Goal: Transaction & Acquisition: Purchase product/service

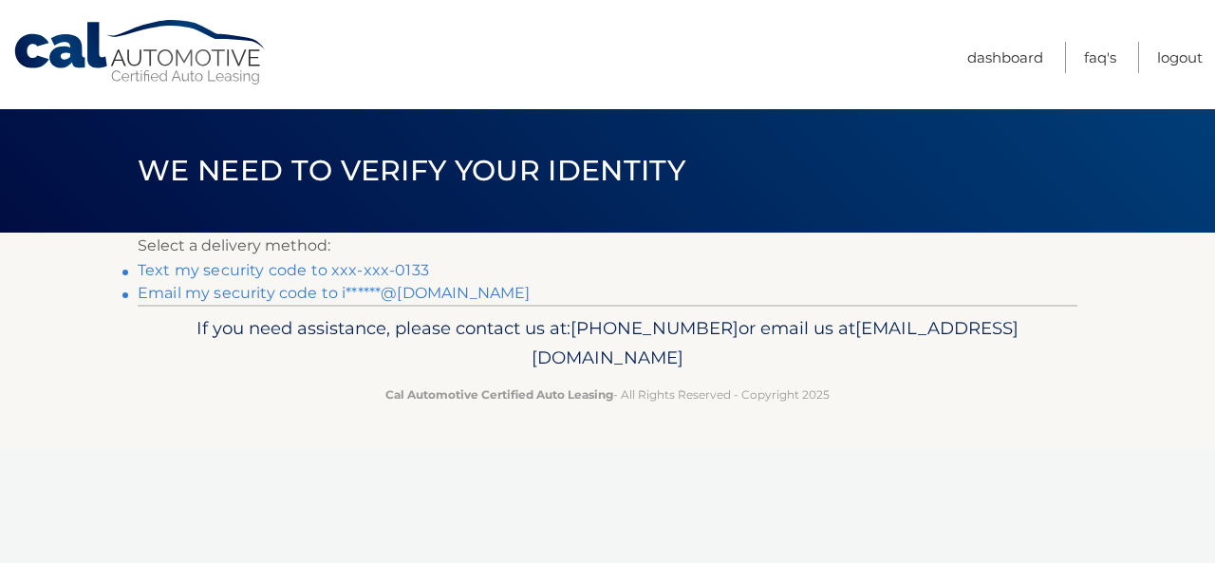
click at [409, 268] on link "Text my security code to xxx-xxx-0133" at bounding box center [283, 270] width 291 height 18
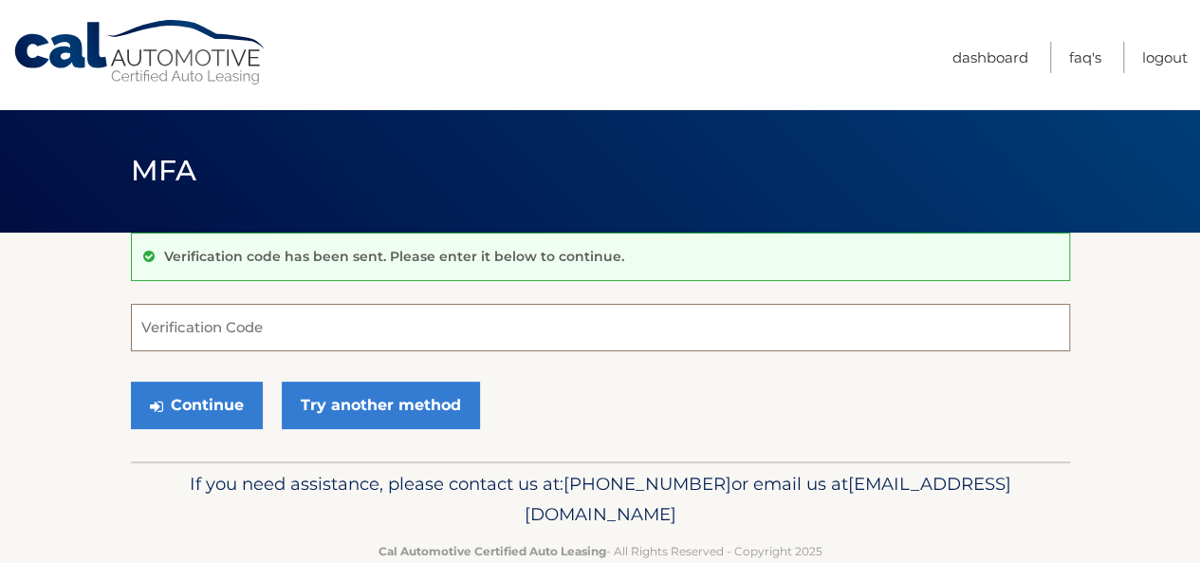
click at [260, 329] on input "Verification Code" at bounding box center [601, 327] width 940 height 47
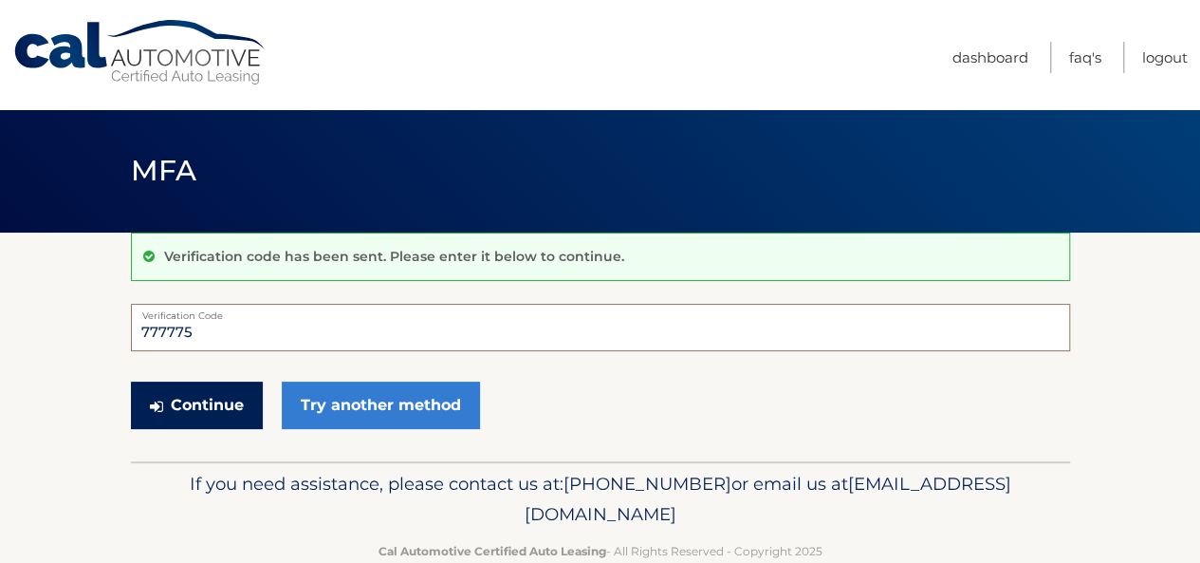
type input "777775"
click at [213, 396] on button "Continue" at bounding box center [197, 404] width 132 height 47
click at [208, 406] on button "Continue" at bounding box center [197, 404] width 132 height 47
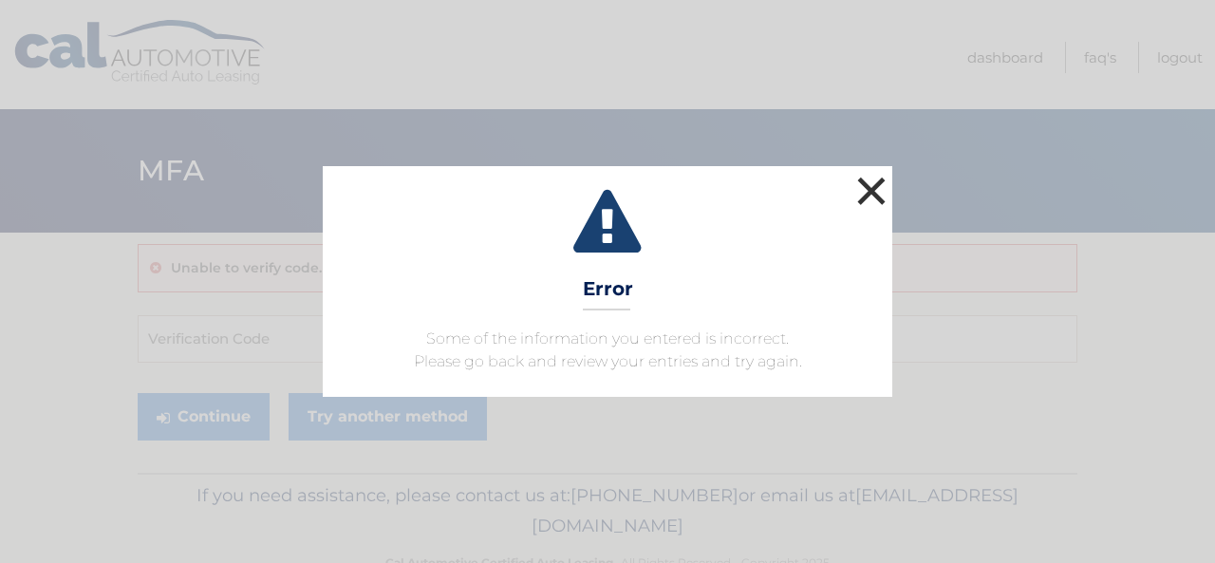
click at [870, 207] on button "×" at bounding box center [871, 191] width 38 height 38
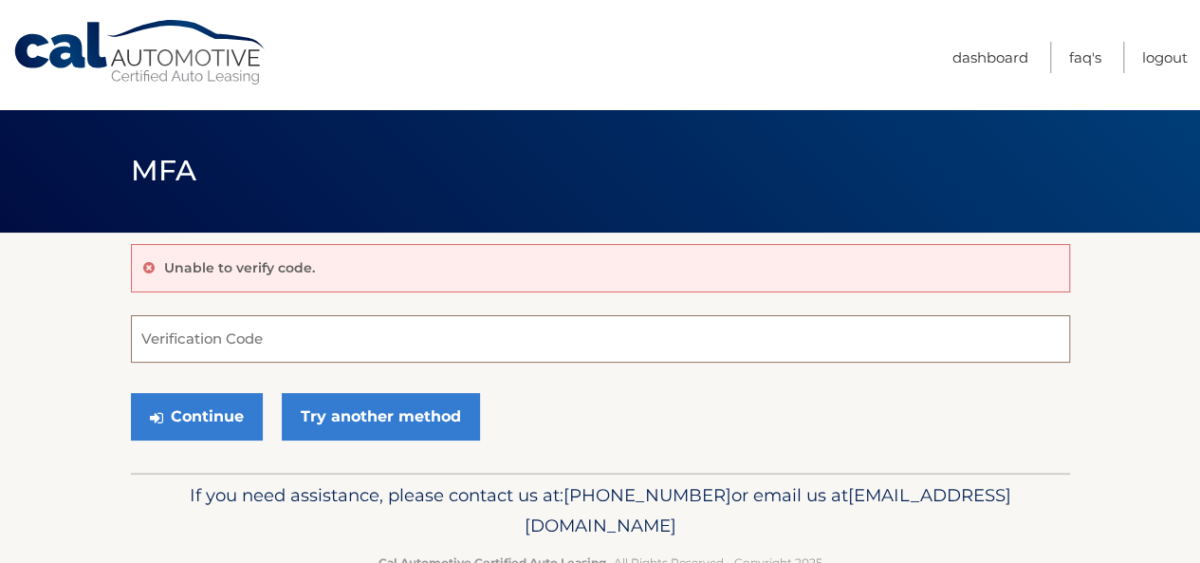
click at [172, 341] on input "Verification Code" at bounding box center [601, 338] width 940 height 47
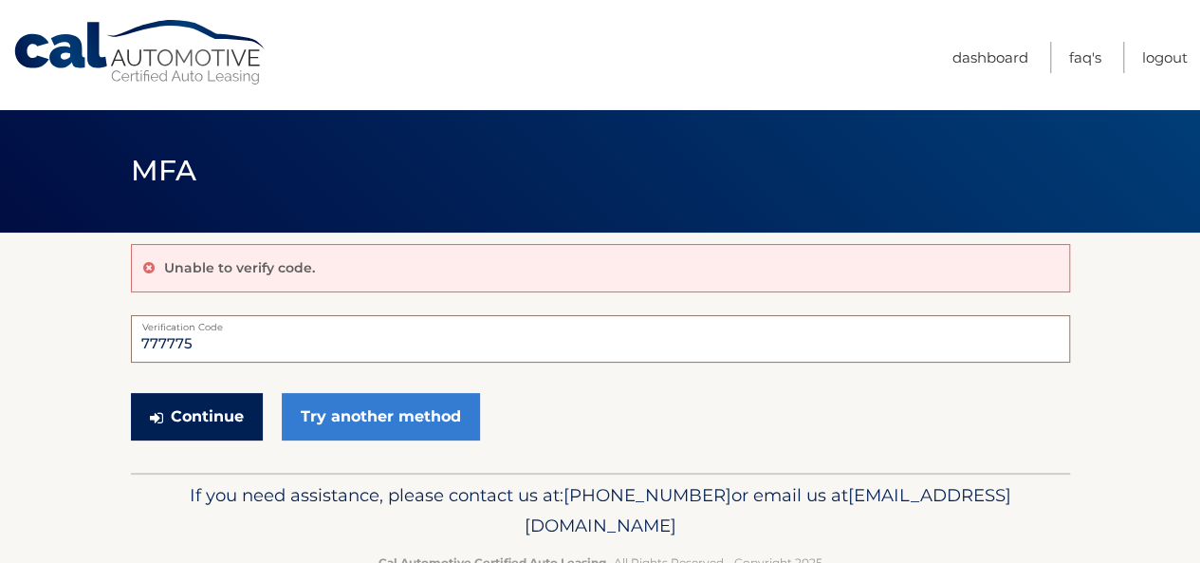
type input "777775"
click at [220, 432] on button "Continue" at bounding box center [197, 416] width 132 height 47
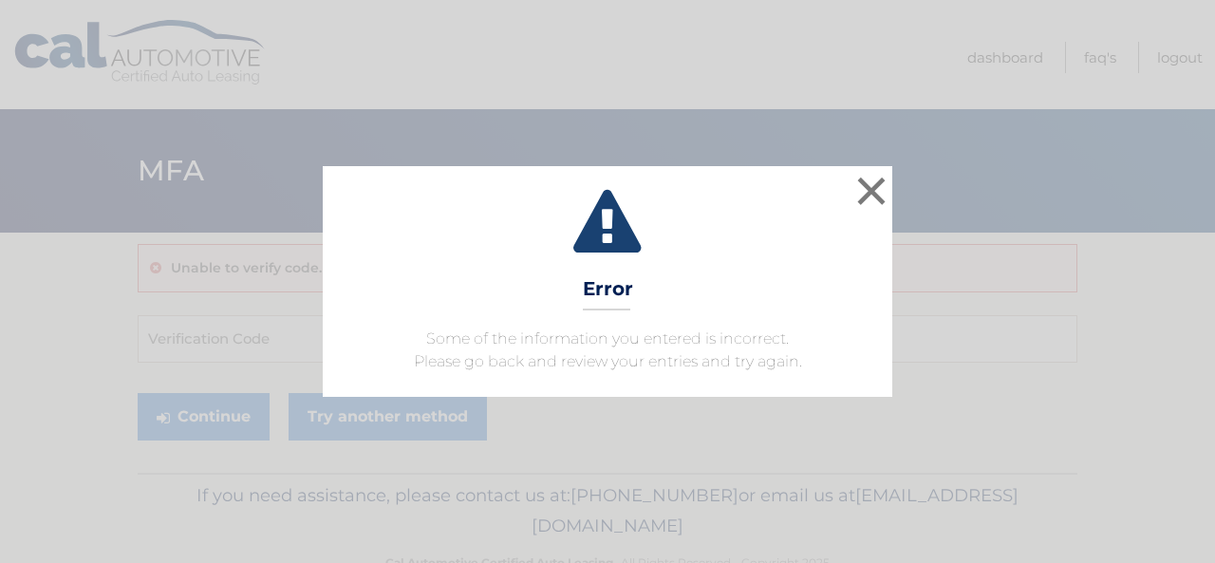
click at [894, 206] on div "× Error Some of the information you entered is incorrect. Please go back and re…" at bounding box center [608, 281] width 1200 height 230
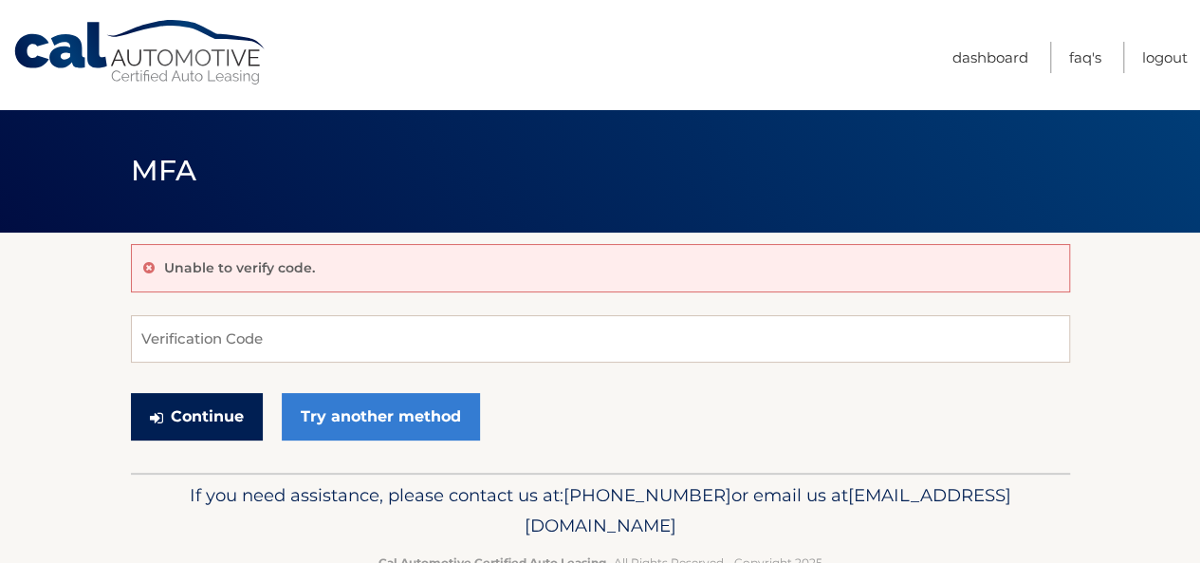
click at [203, 418] on button "Continue" at bounding box center [197, 416] width 132 height 47
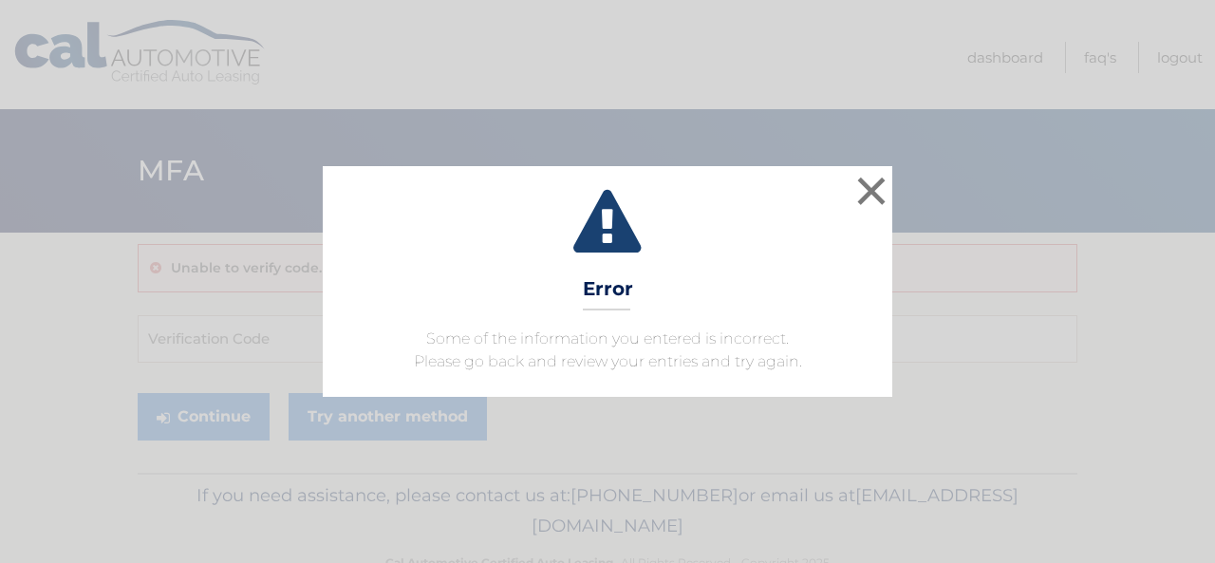
click at [850, 186] on div "× Error Some of the information you entered is incorrect. Please go back and re…" at bounding box center [607, 281] width 569 height 230
click at [858, 201] on button "×" at bounding box center [871, 191] width 38 height 38
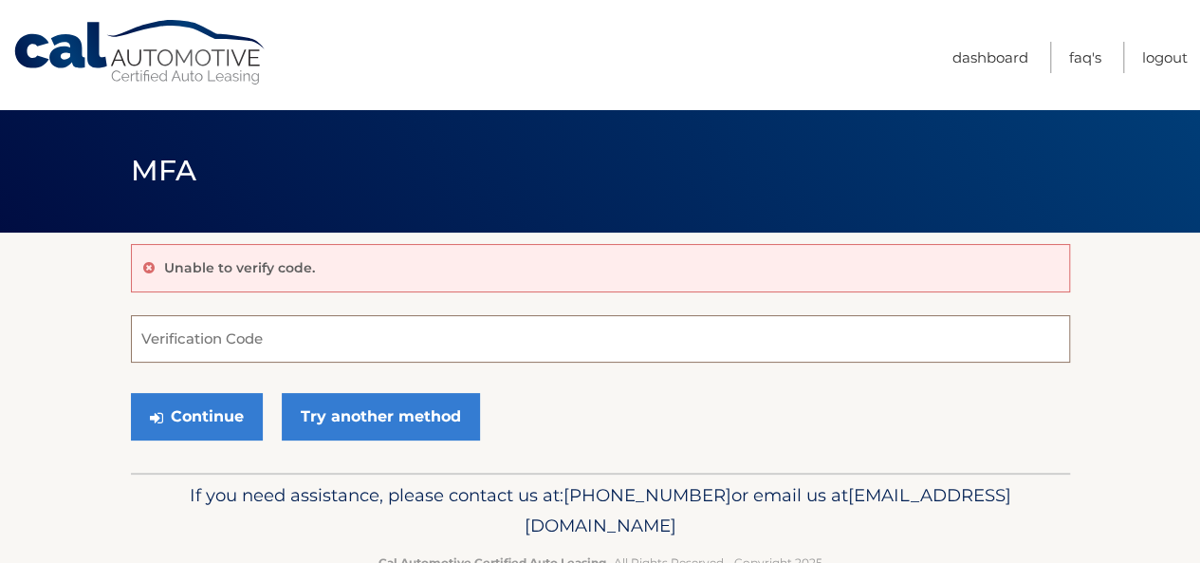
click at [271, 363] on form "Verification Code Continue Try another method" at bounding box center [601, 382] width 940 height 135
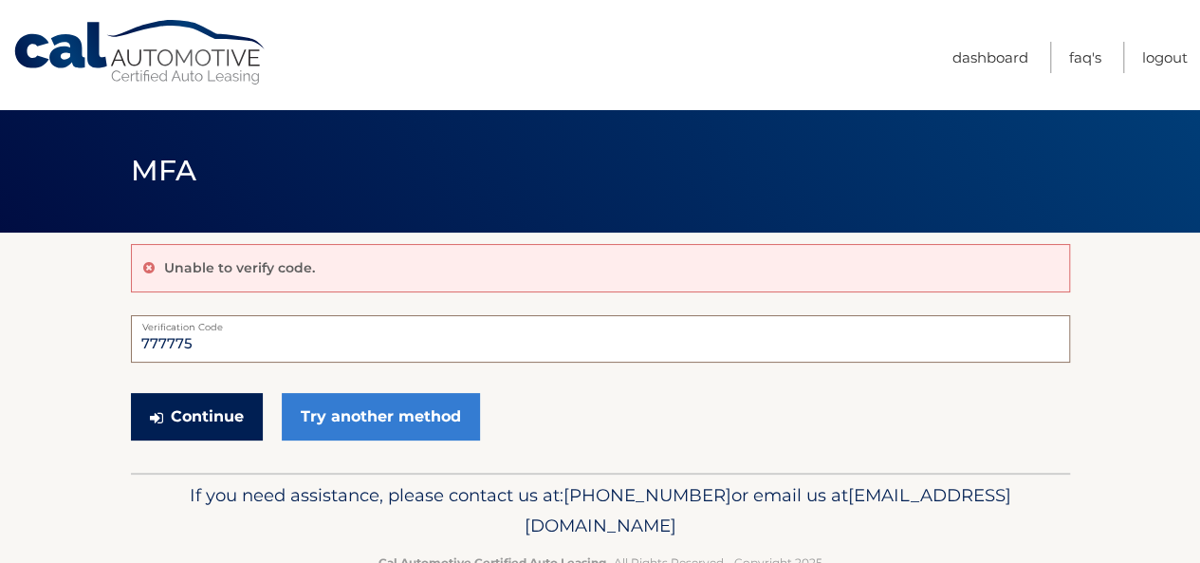
type input "777775"
click at [193, 397] on button "Continue" at bounding box center [197, 416] width 132 height 47
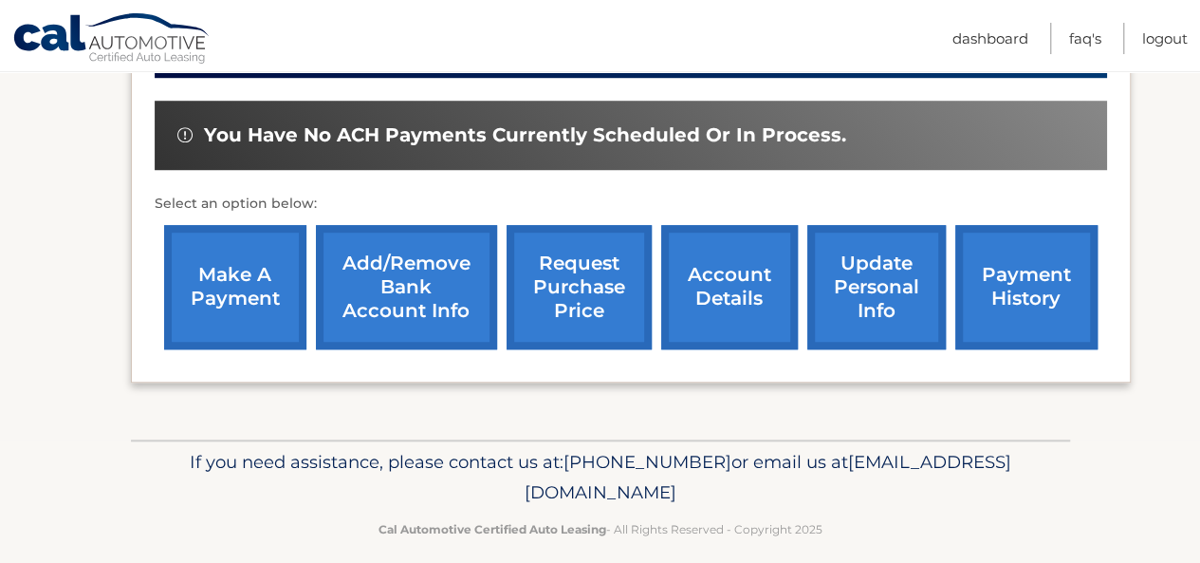
scroll to position [702, 0]
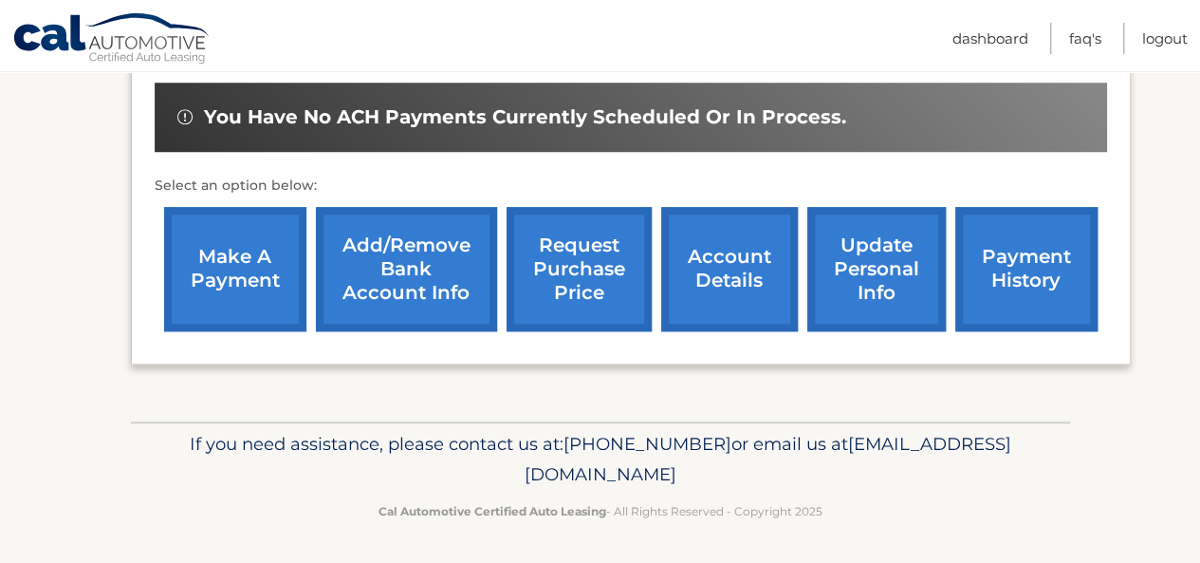
click at [201, 254] on link "make a payment" at bounding box center [235, 269] width 142 height 124
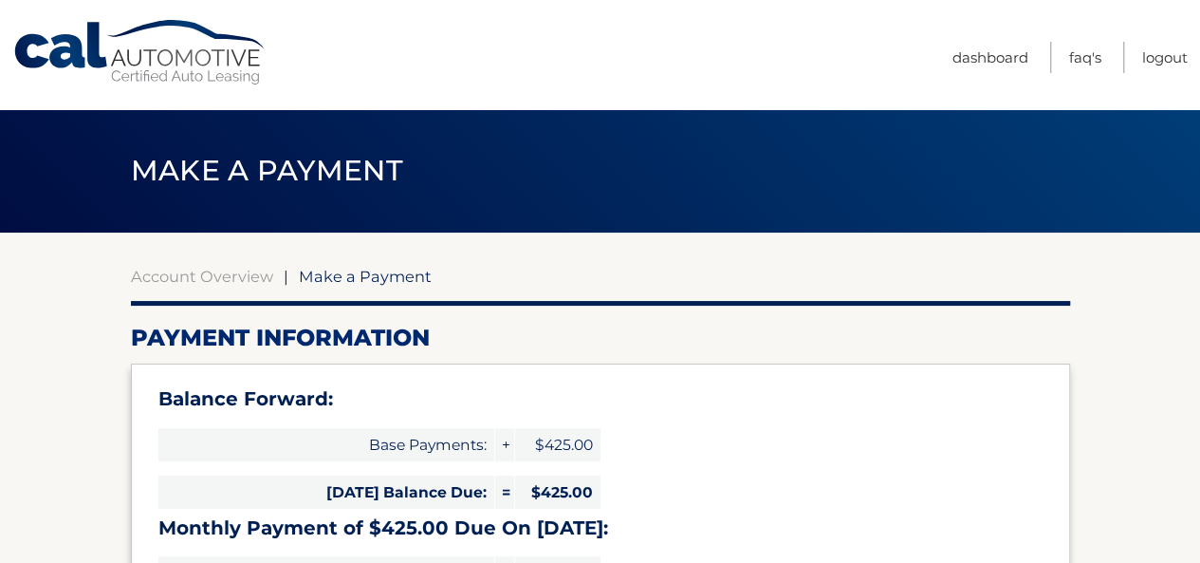
select select "MzJlYWU1NDQtNGNiNi00OGUwLWFhZDItZmFjM2U0MDNkM2Vl"
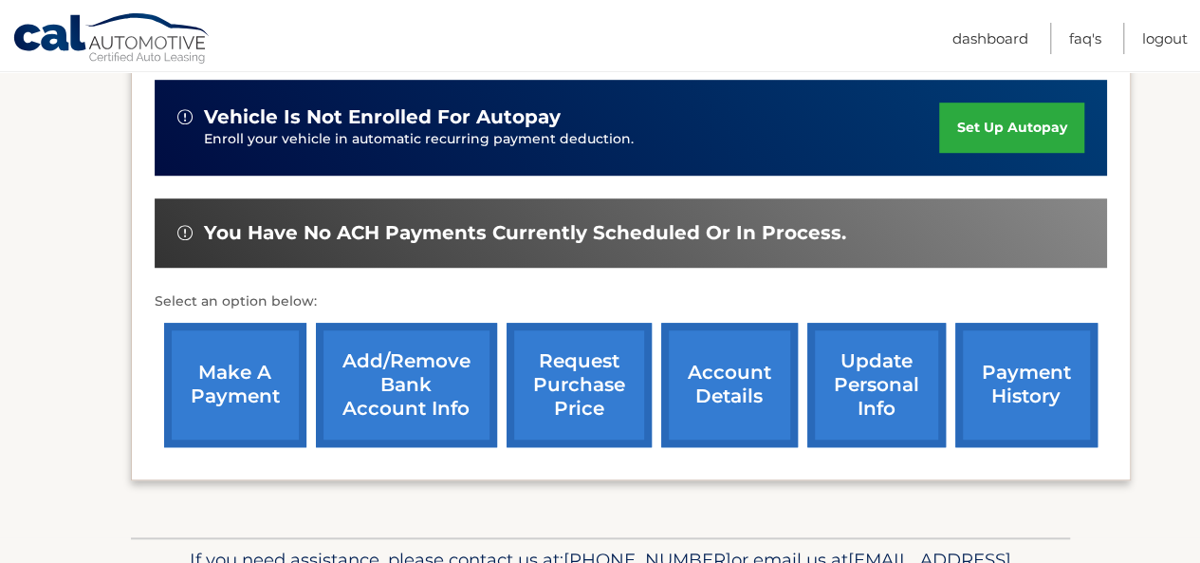
scroll to position [589, 0]
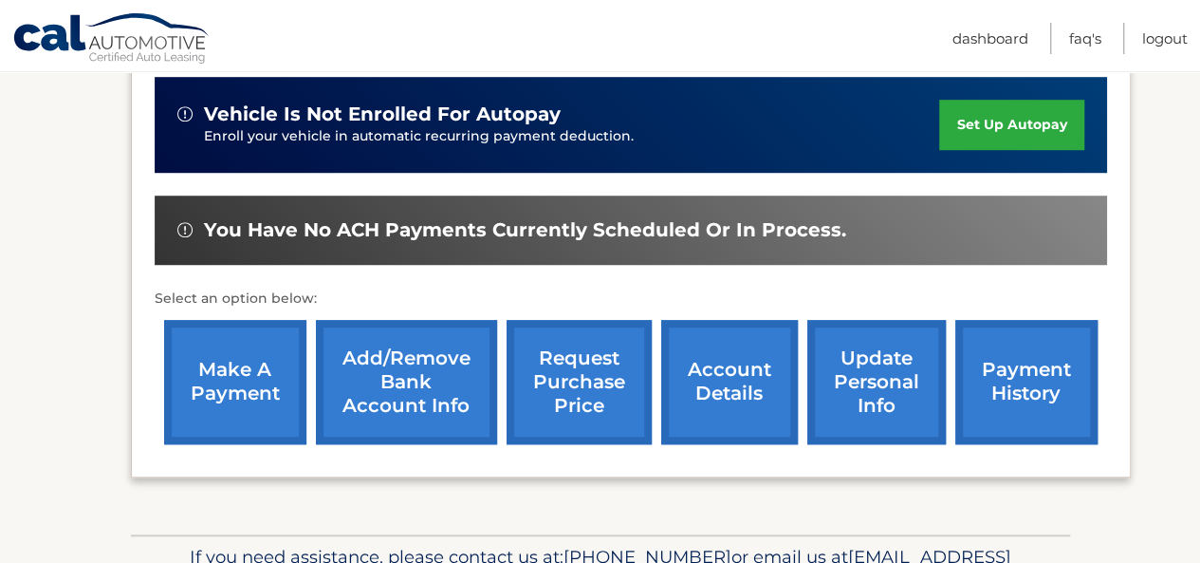
click at [552, 380] on link "request purchase price" at bounding box center [579, 382] width 145 height 124
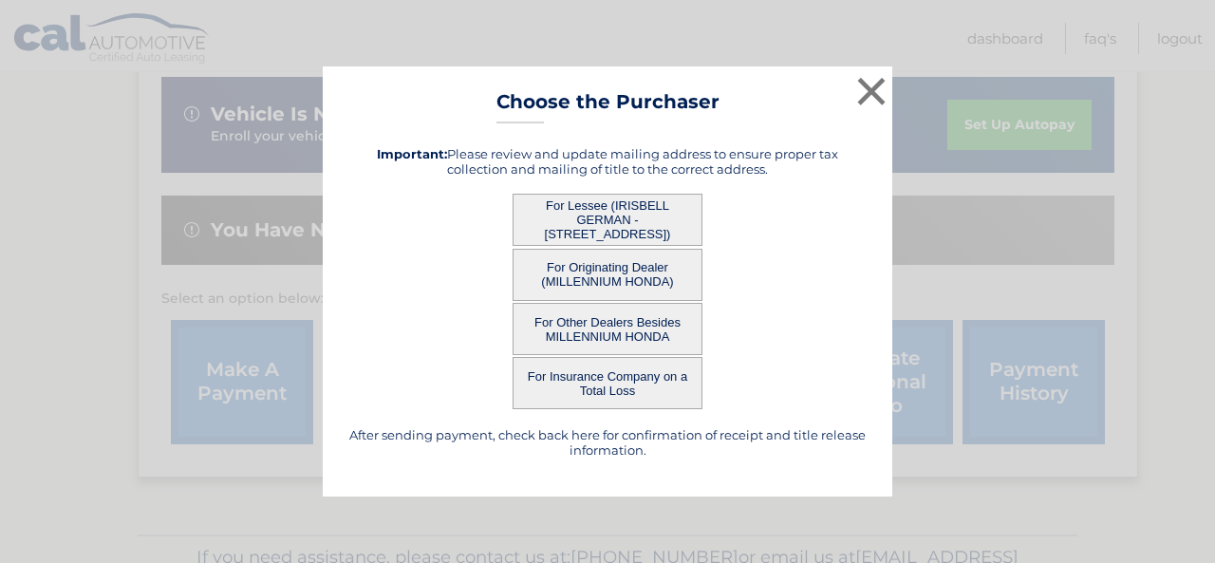
click at [607, 280] on button "For Originating Dealer (MILLENNIUM HONDA)" at bounding box center [607, 275] width 190 height 52
click at [604, 272] on button "For Originating Dealer (MILLENNIUM HONDA)" at bounding box center [607, 275] width 190 height 52
click at [605, 217] on button "For Lessee (IRISBELL GERMAN - 2 Berkshire Rd, , Merrick, NY 11566)" at bounding box center [607, 220] width 190 height 52
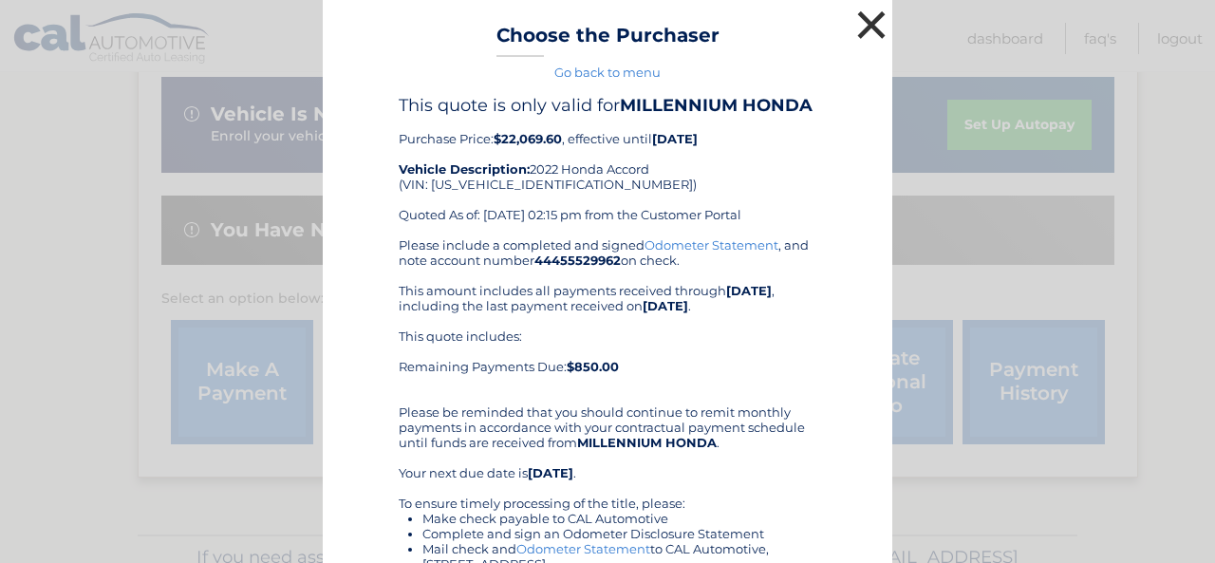
click at [873, 25] on button "×" at bounding box center [871, 25] width 38 height 38
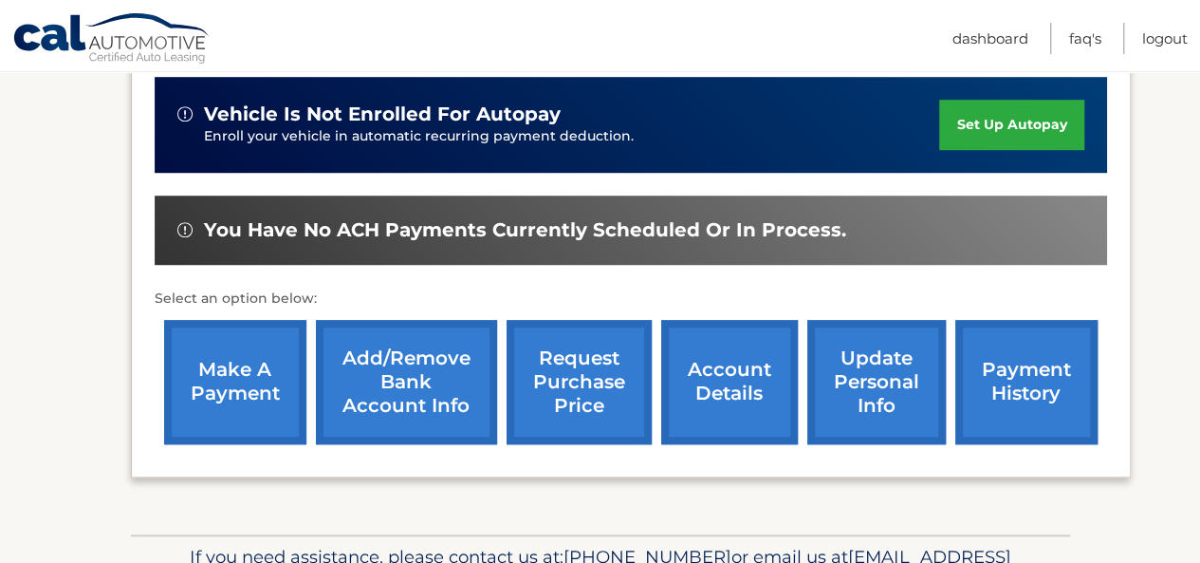
click at [591, 374] on link "request purchase price" at bounding box center [579, 382] width 145 height 124
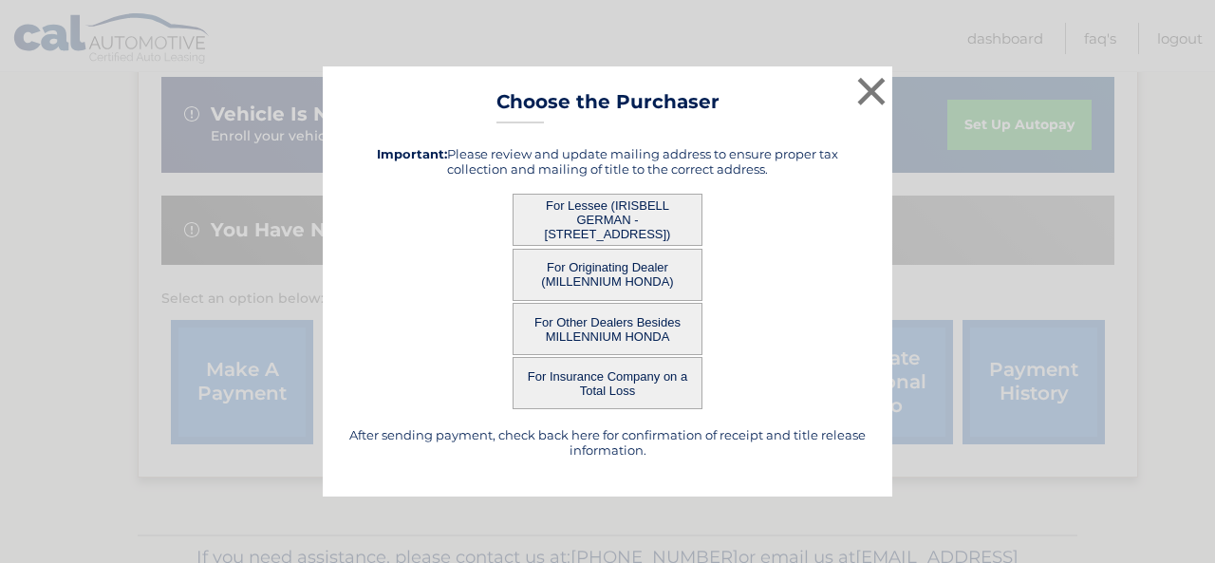
click at [565, 226] on button "For Lessee (IRISBELL GERMAN - [STREET_ADDRESS])" at bounding box center [607, 220] width 190 height 52
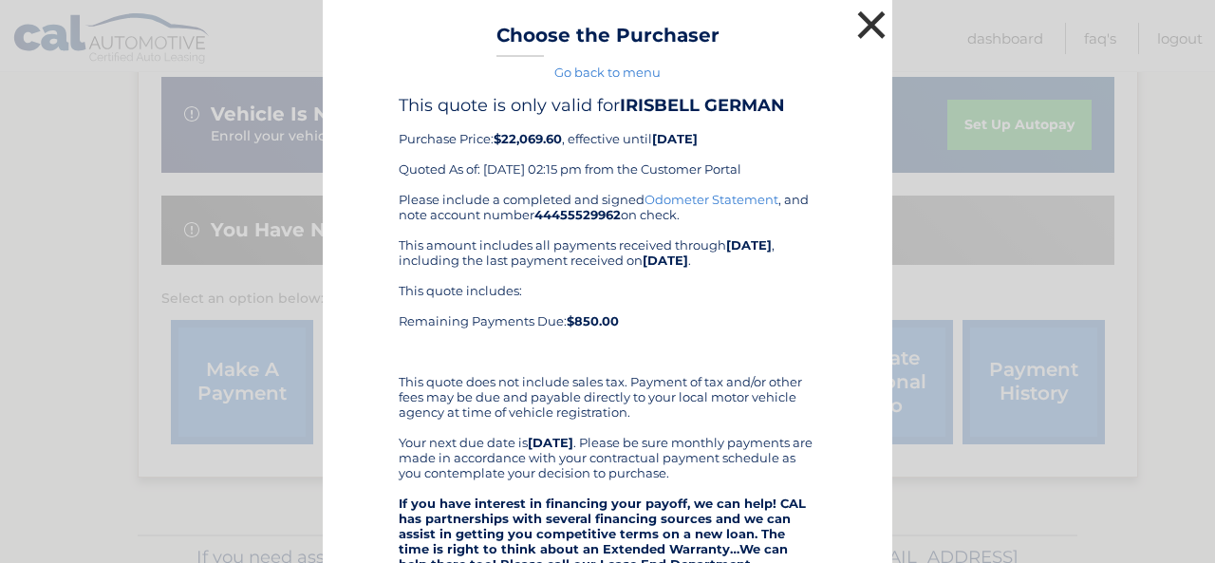
click at [868, 14] on button "×" at bounding box center [871, 25] width 38 height 38
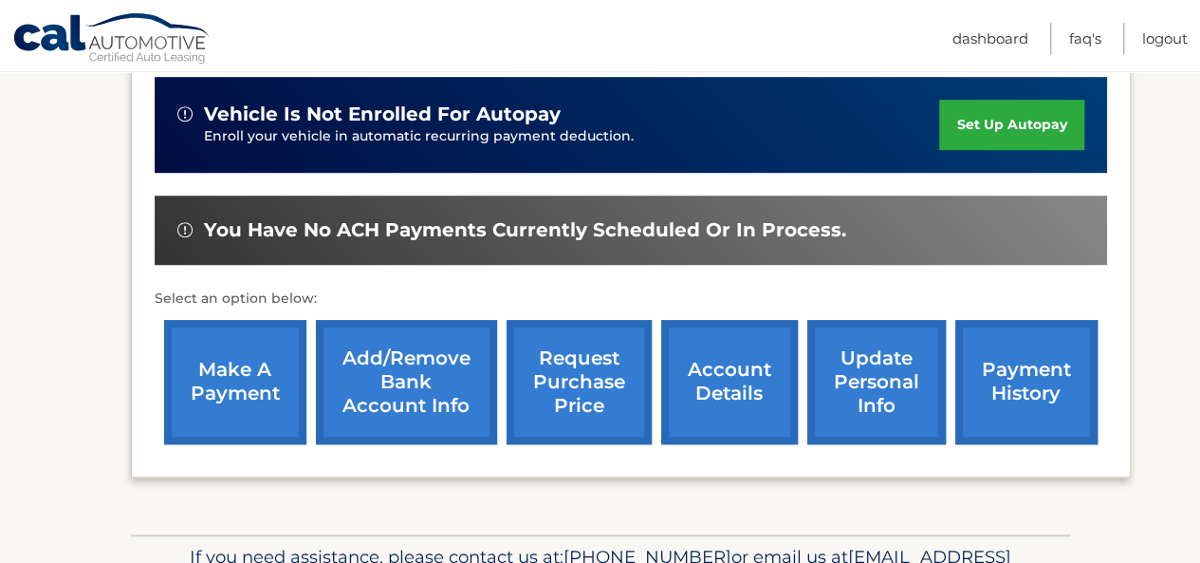
click at [738, 375] on link "account details" at bounding box center [729, 382] width 137 height 124
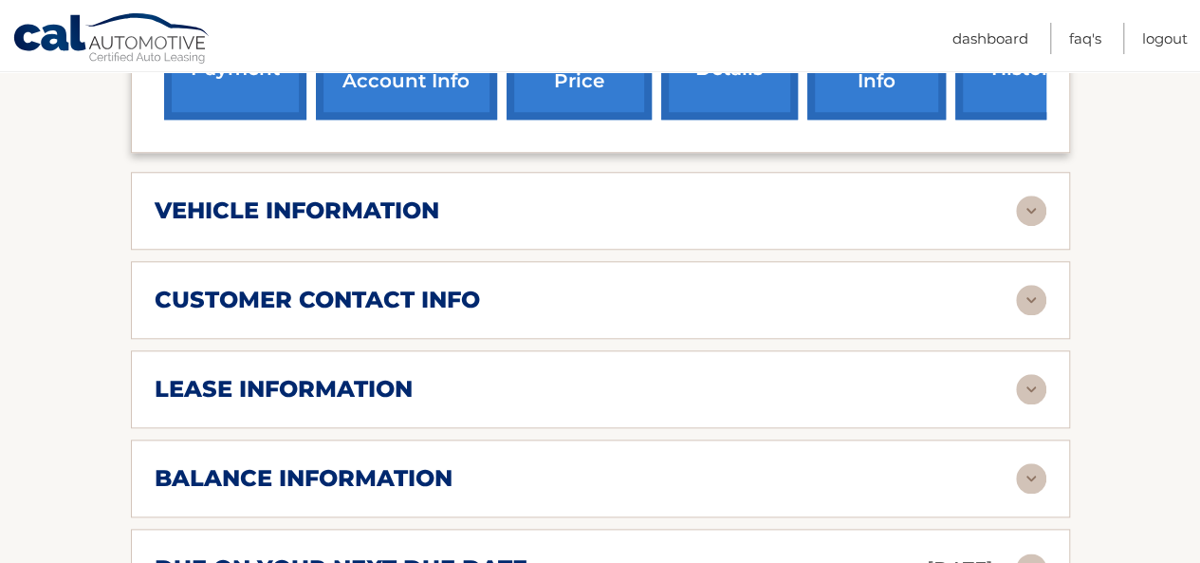
scroll to position [854, 0]
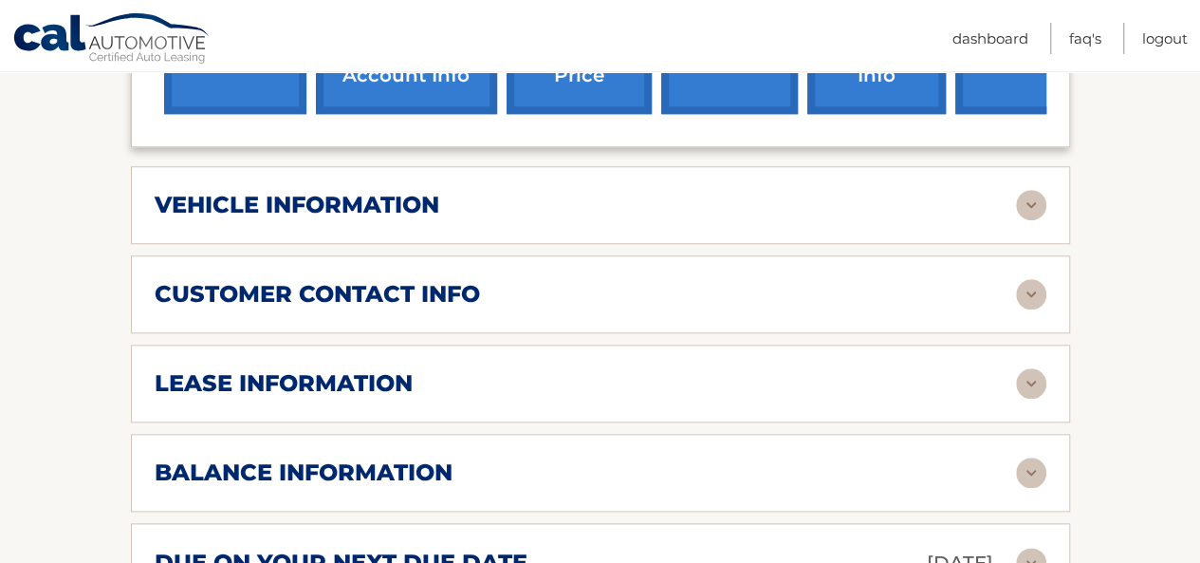
click at [1026, 190] on img at bounding box center [1031, 205] width 30 height 30
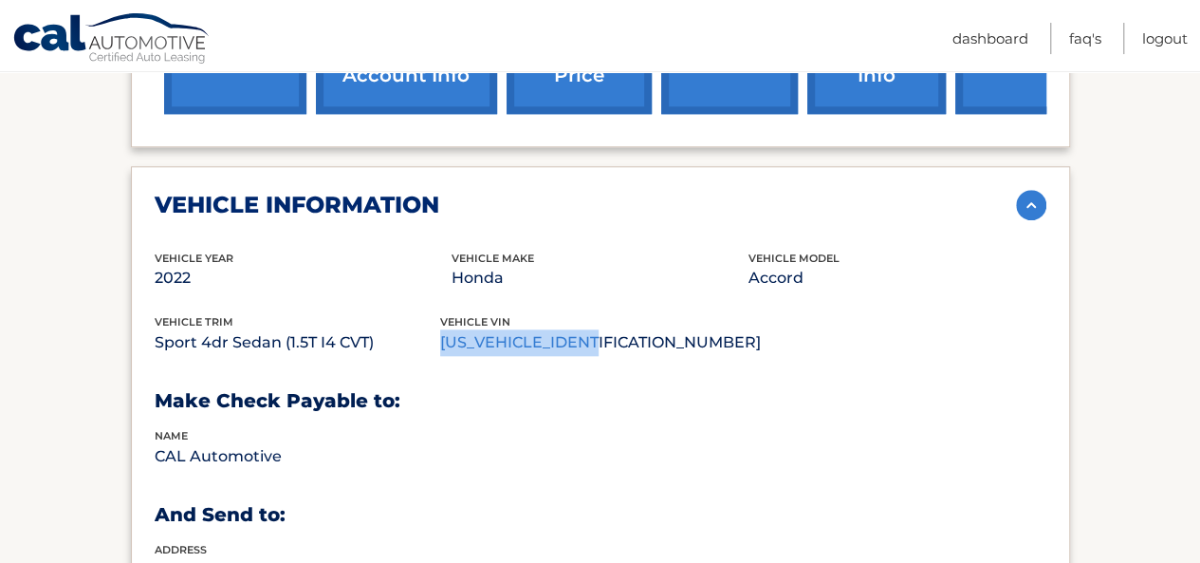
drag, startPoint x: 631, startPoint y: 305, endPoint x: 452, endPoint y: 318, distance: 179.9
click at [452, 329] on p "1HGCV1F36NA060163" at bounding box center [600, 342] width 321 height 27
copy p "[US_VEHICLE_IDENTIFICATION_NUMBER]"
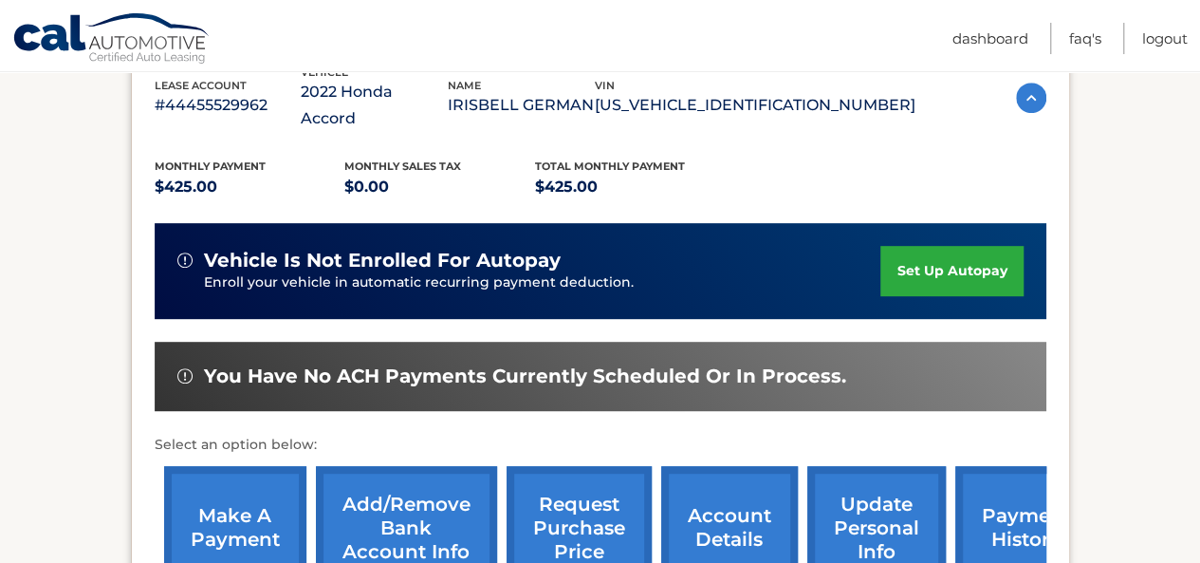
scroll to position [380, 0]
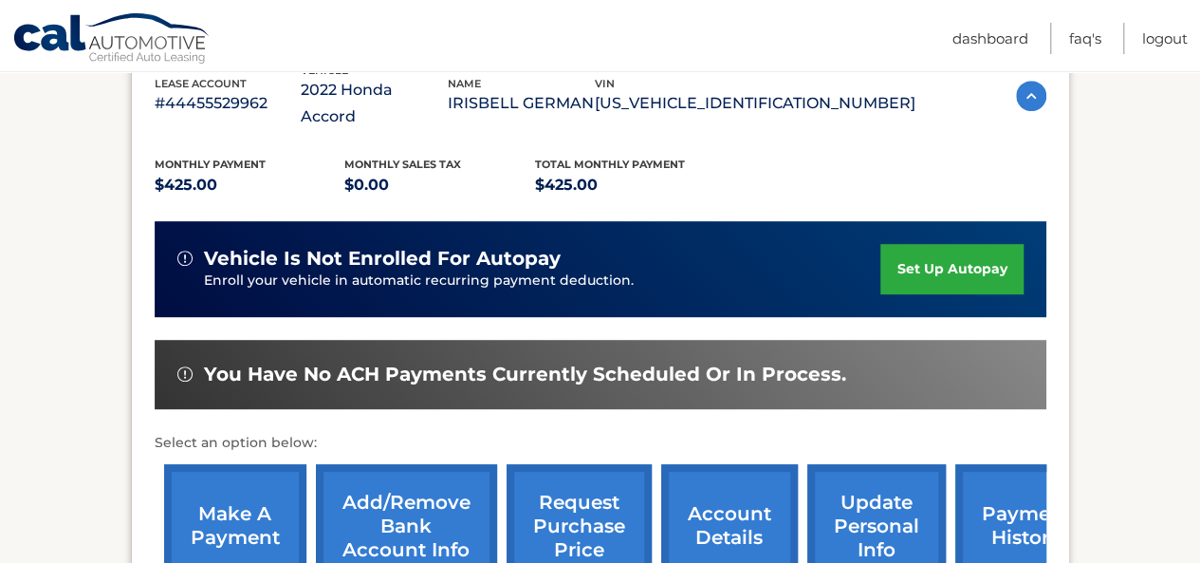
click at [273, 506] on link "make a payment" at bounding box center [235, 526] width 142 height 124
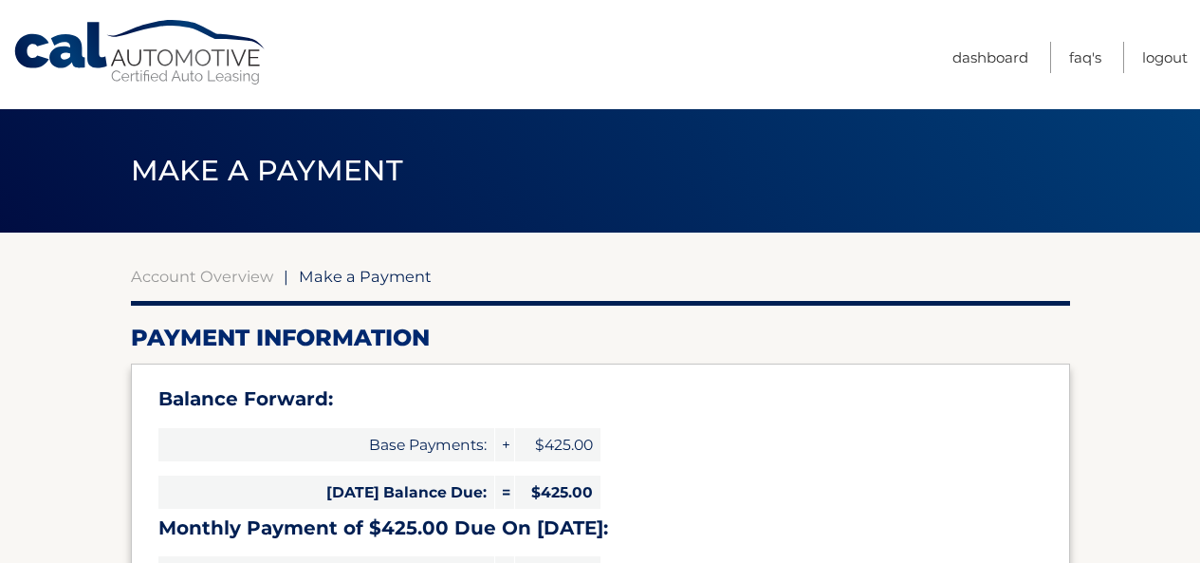
select select "MzJlYWU1NDQtNGNiNi00OGUwLWFhZDItZmFjM2U0MDNkM2Vl"
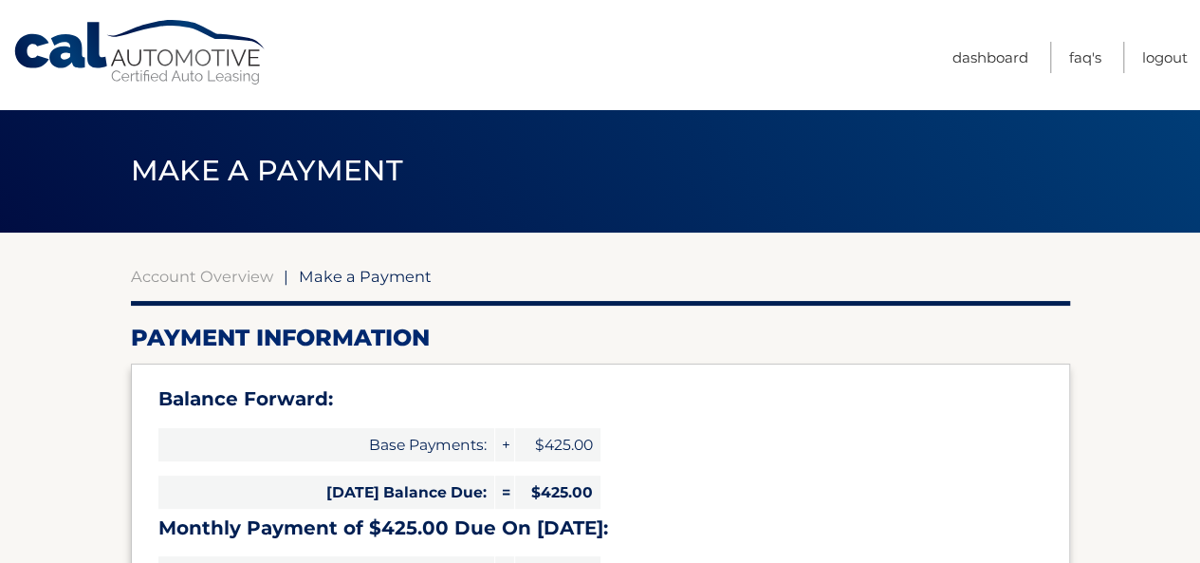
click at [148, 65] on link "Cal Automotive" at bounding box center [140, 52] width 256 height 67
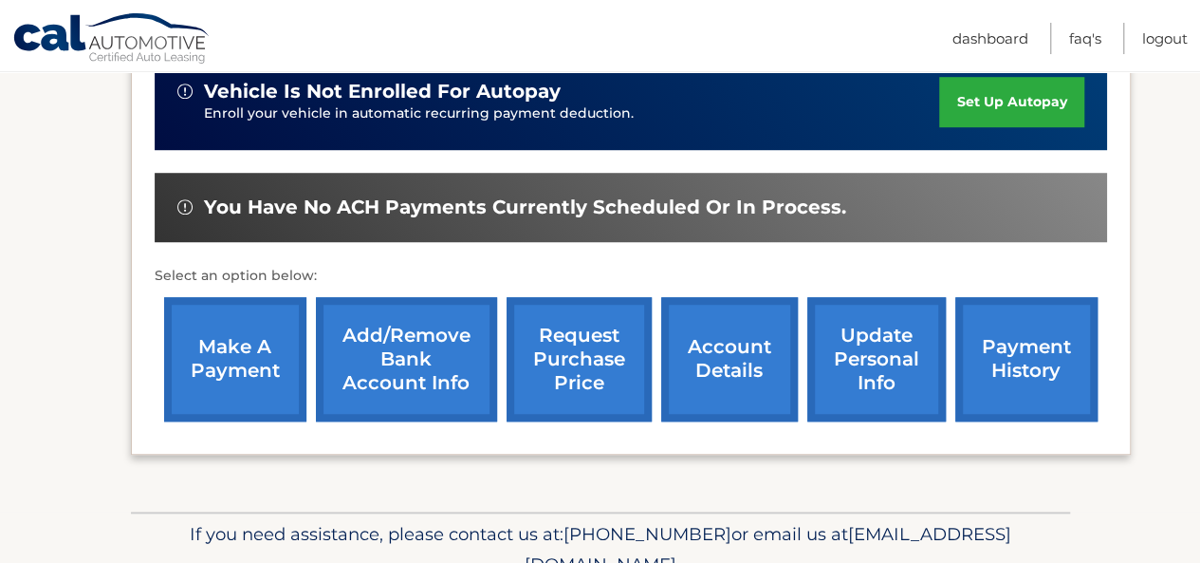
scroll to position [512, 0]
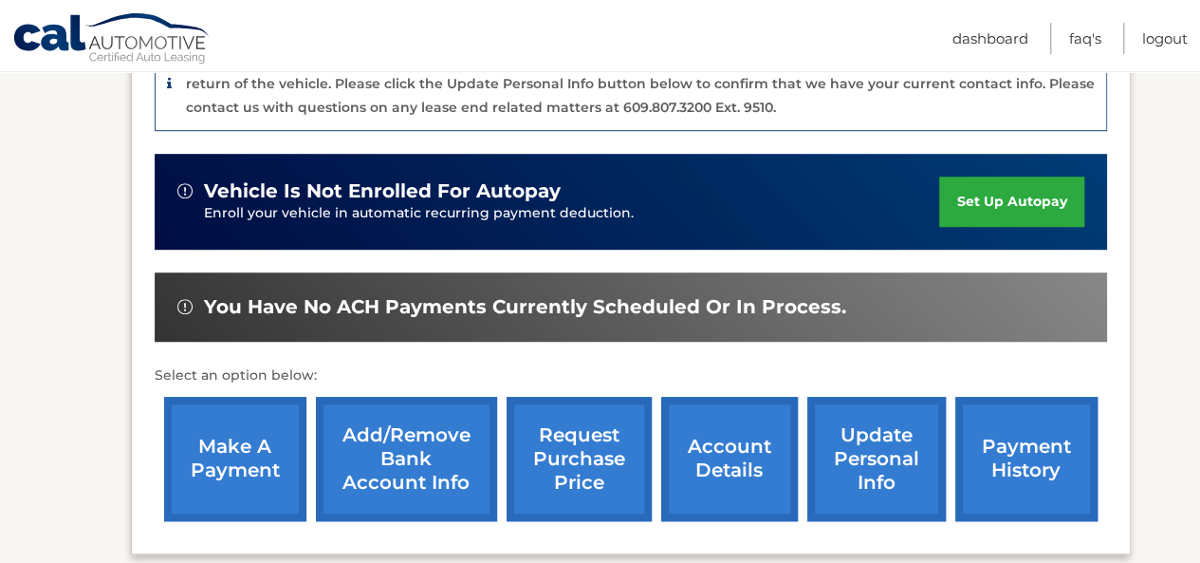
click at [237, 459] on link "make a payment" at bounding box center [235, 459] width 142 height 124
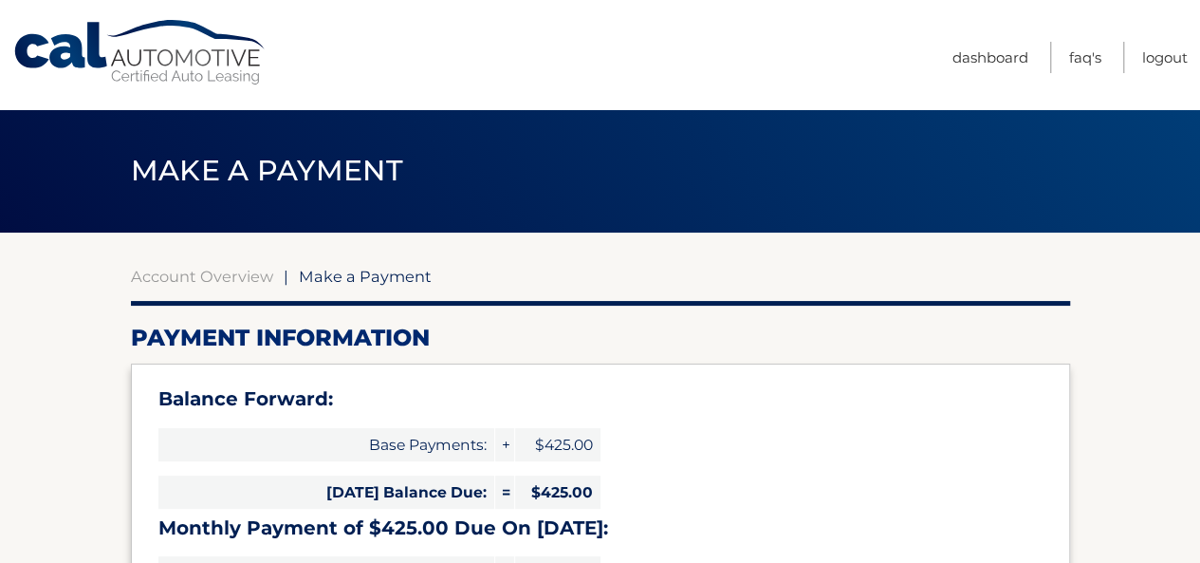
select select "MzJlYWU1NDQtNGNiNi00OGUwLWFhZDItZmFjM2U0MDNkM2Vl"
click at [163, 48] on link "Cal Automotive" at bounding box center [140, 52] width 256 height 67
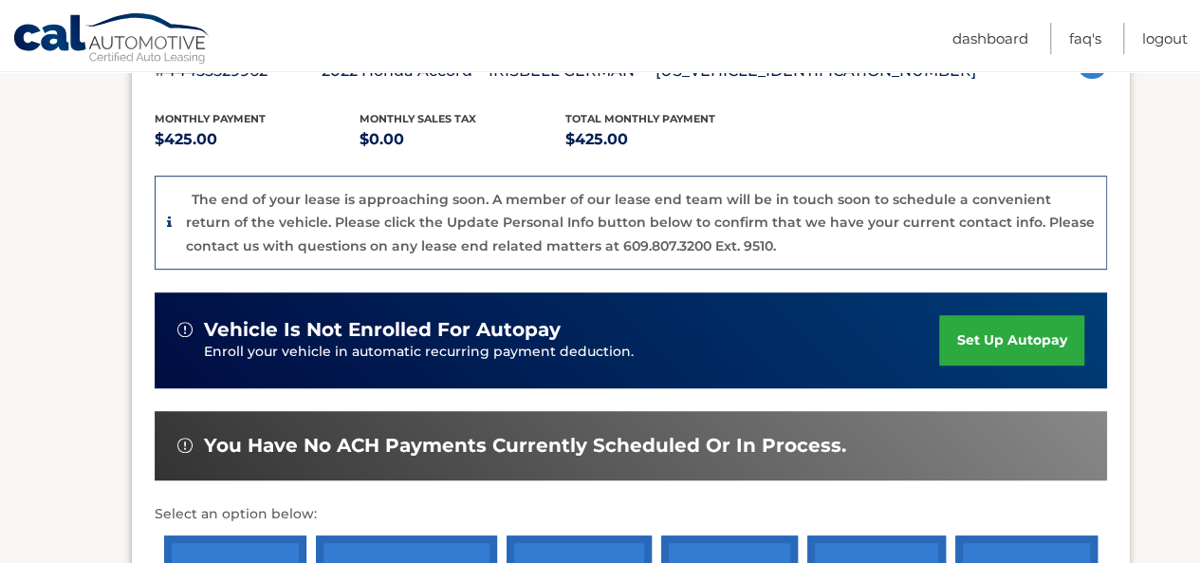
scroll to position [664, 0]
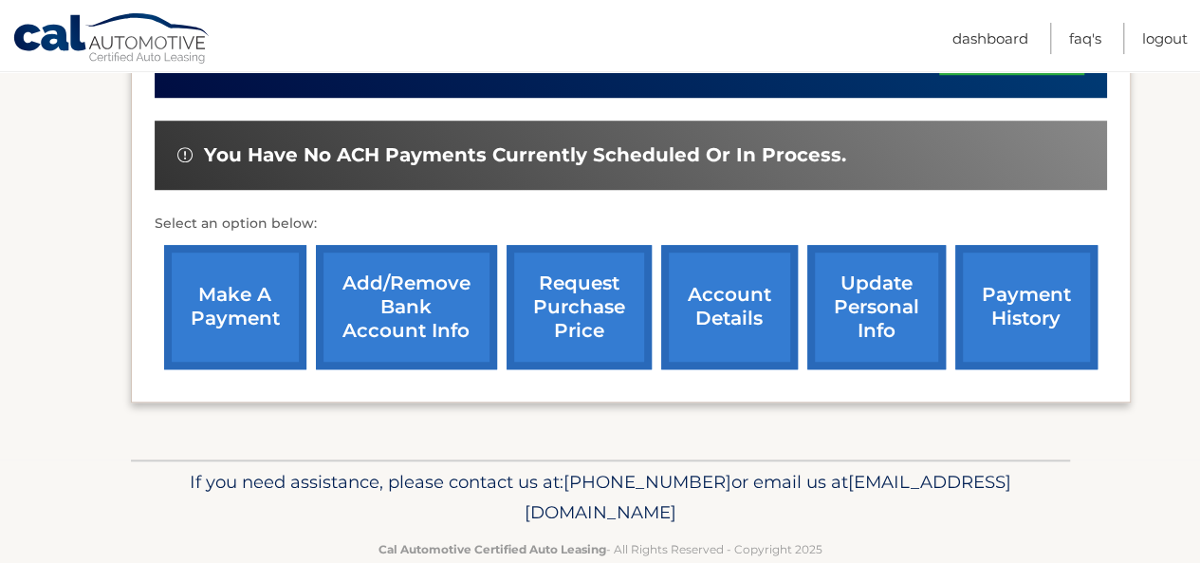
click at [740, 320] on link "account details" at bounding box center [729, 307] width 137 height 124
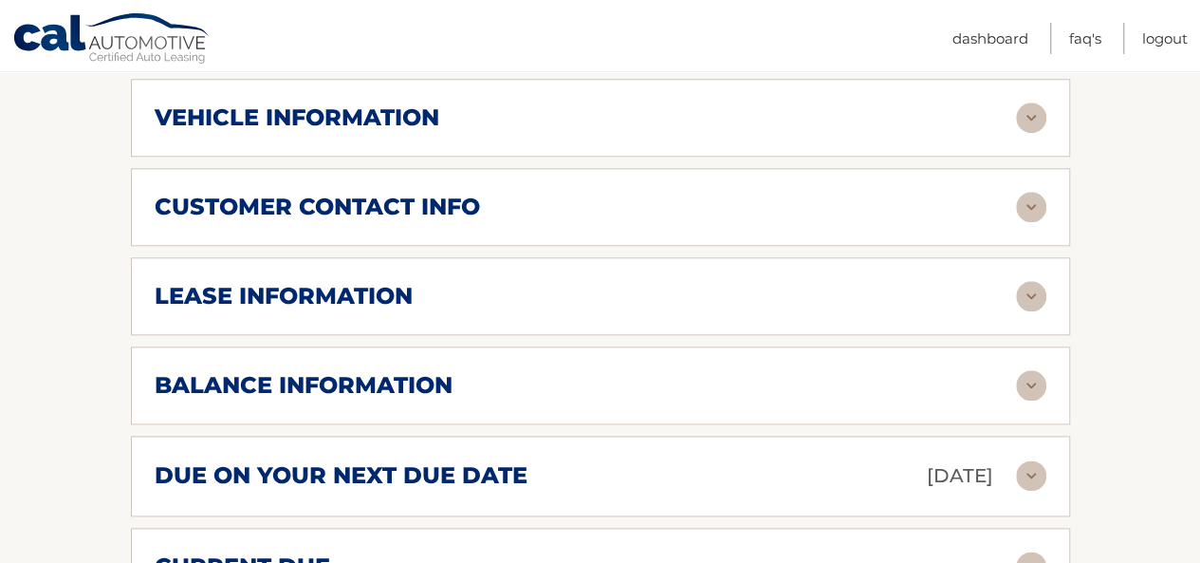
scroll to position [949, 0]
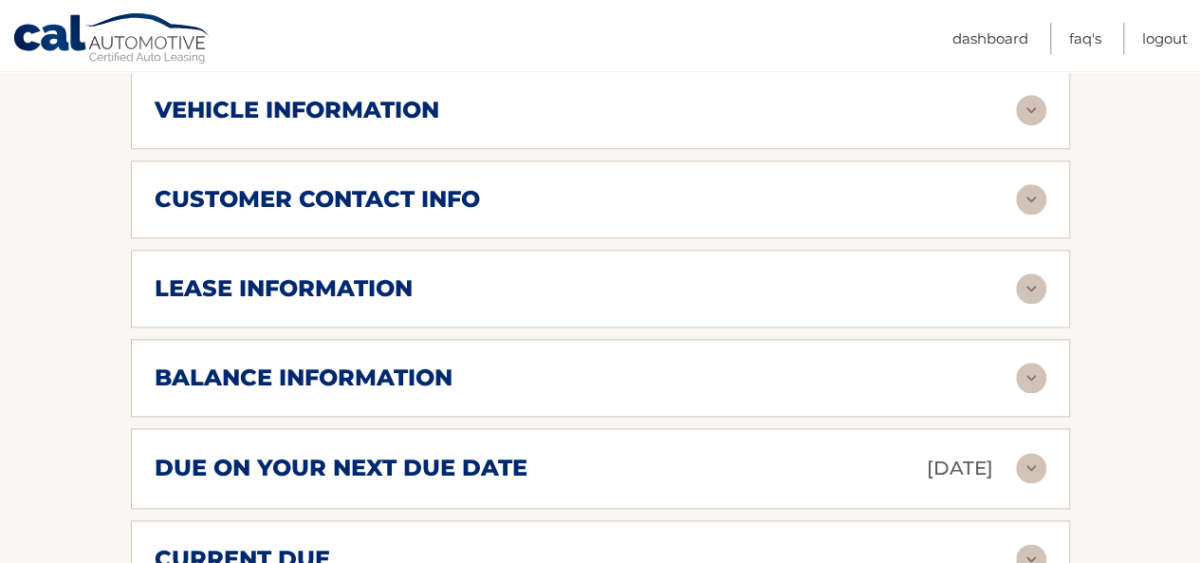
click at [1033, 273] on img at bounding box center [1031, 288] width 30 height 30
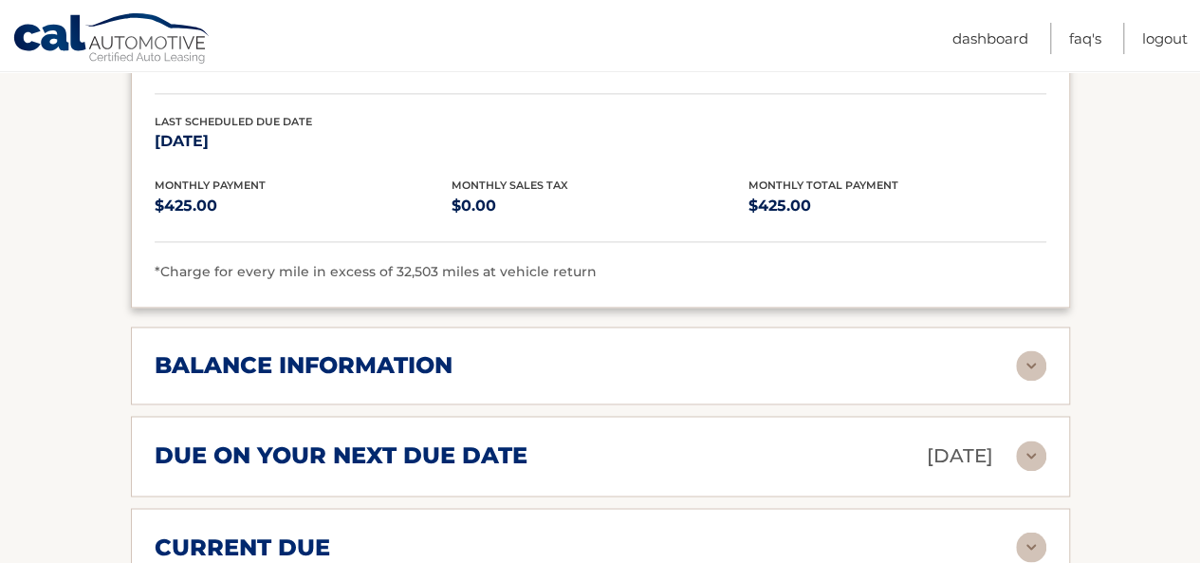
scroll to position [1423, 0]
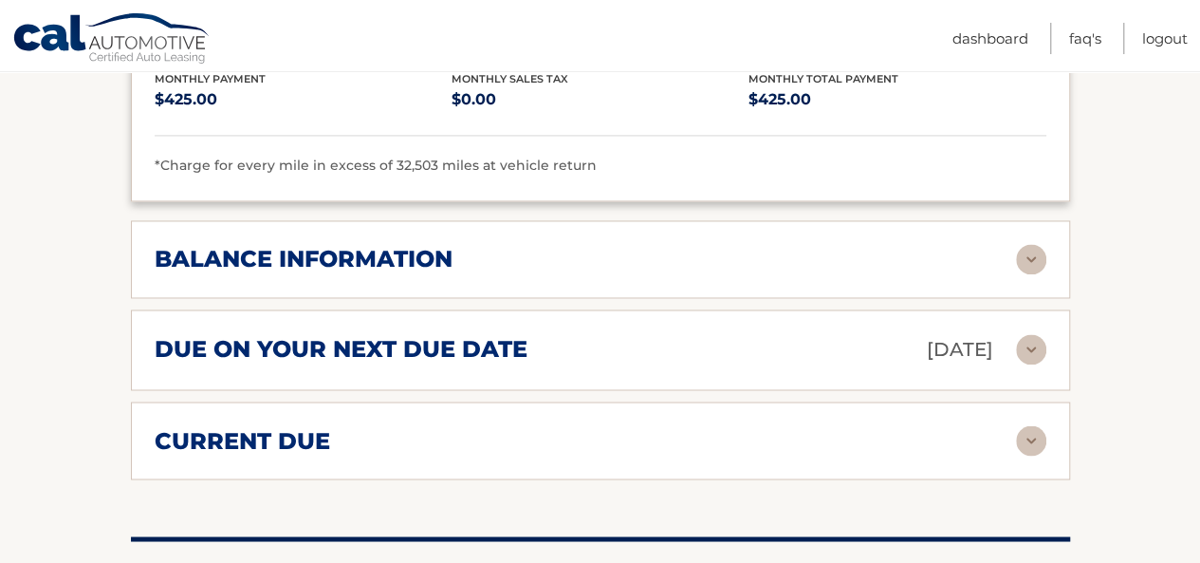
click at [1034, 334] on img at bounding box center [1031, 349] width 30 height 30
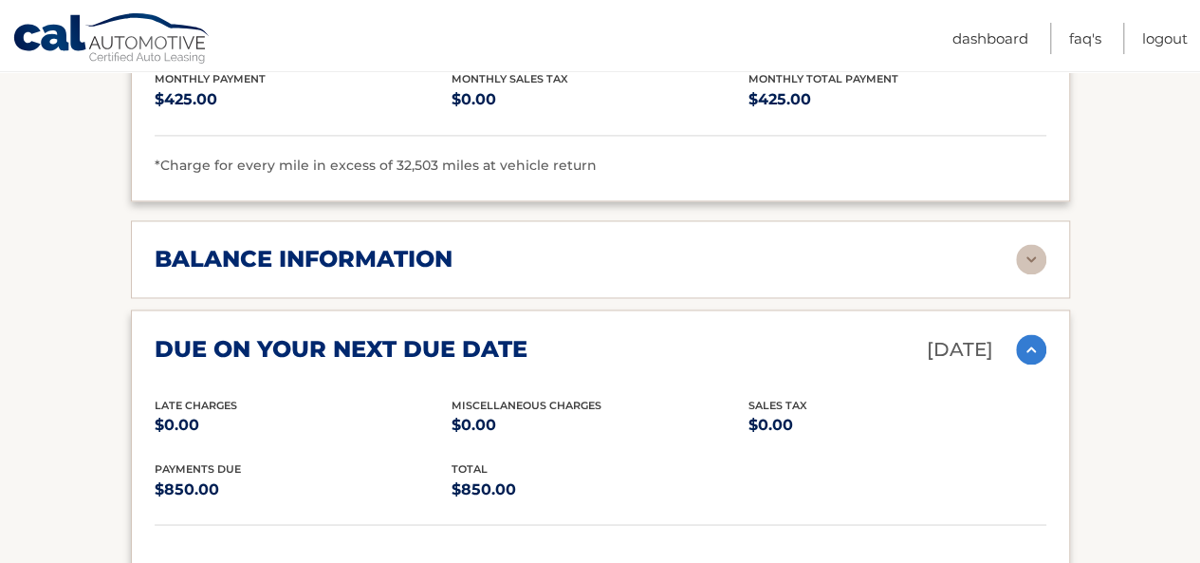
click at [1033, 244] on img at bounding box center [1031, 259] width 30 height 30
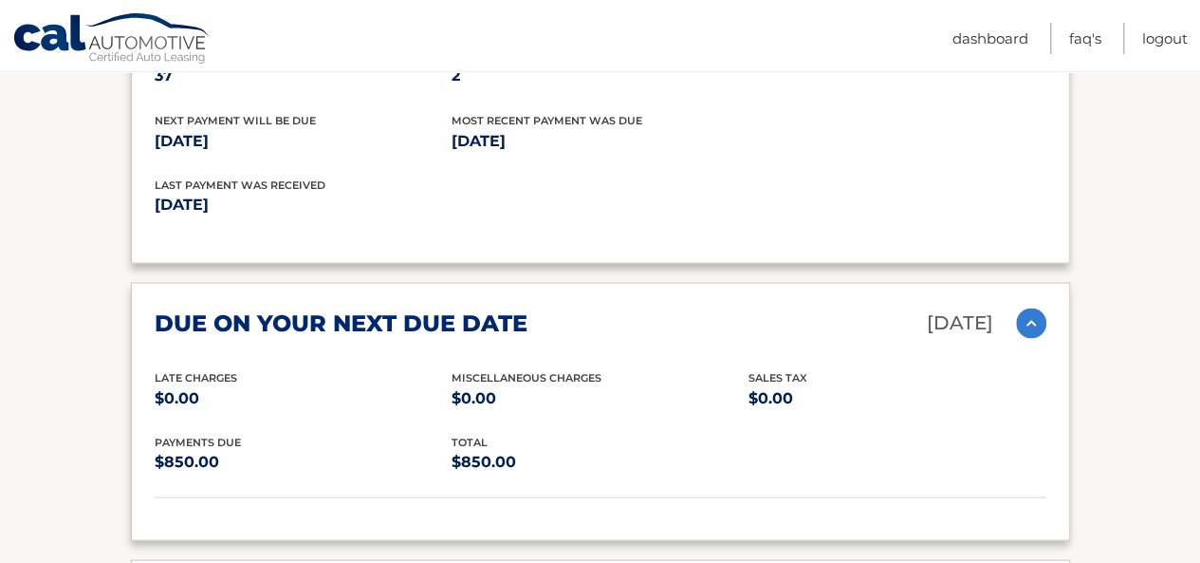
scroll to position [1898, 0]
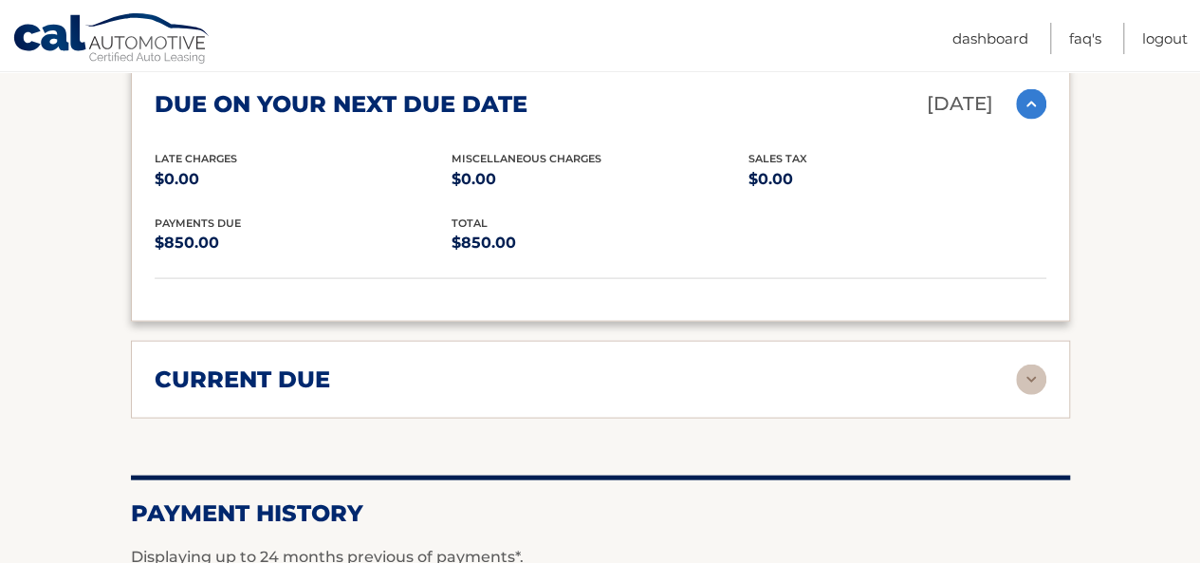
click at [1039, 364] on img at bounding box center [1031, 379] width 30 height 30
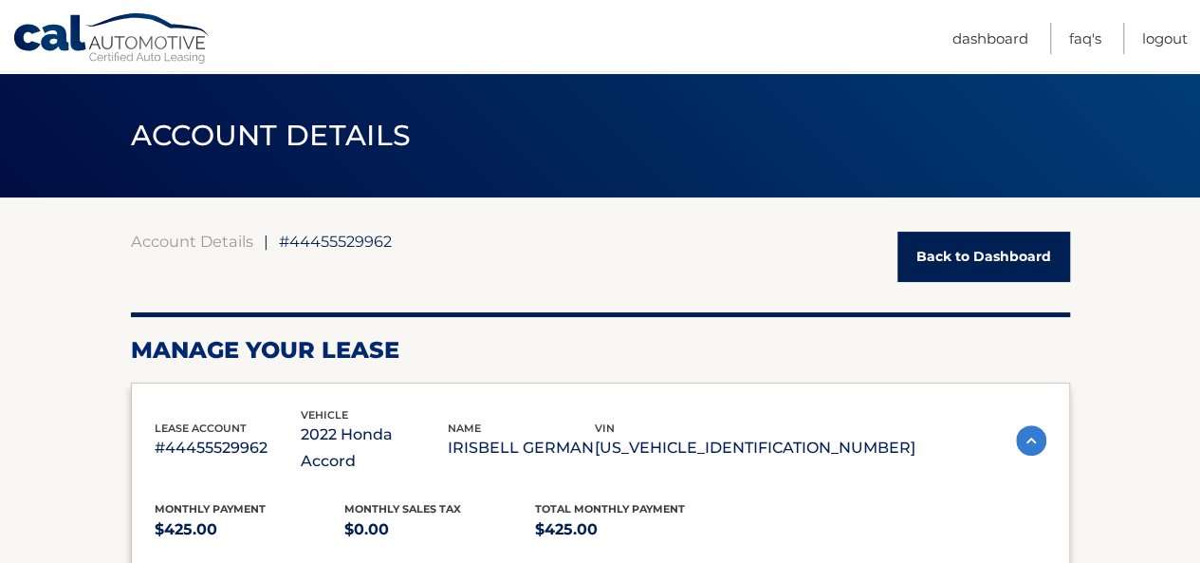
scroll to position [0, 0]
